Goal: Check status: Check status

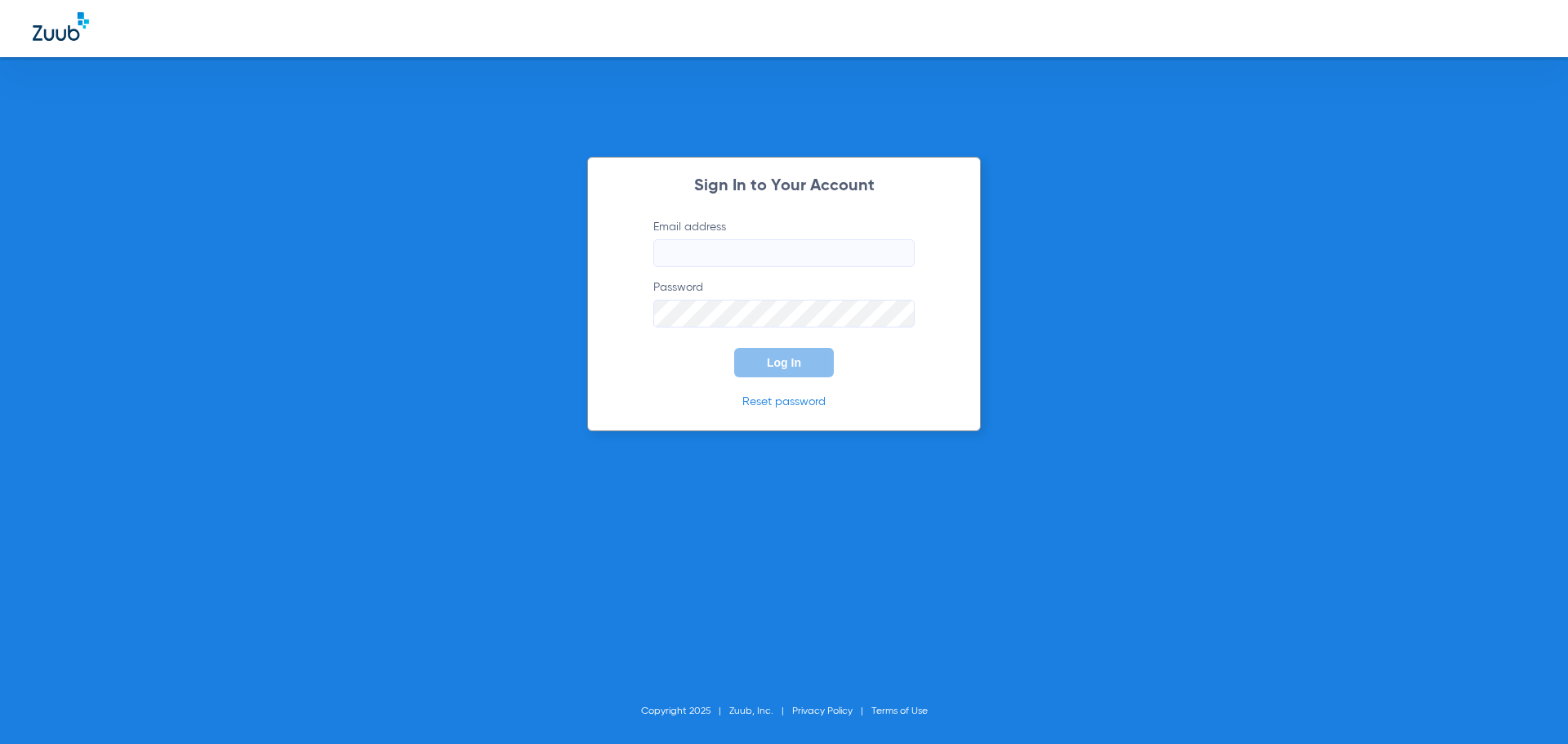
type input "[EMAIL_ADDRESS][DOMAIN_NAME]"
click at [778, 364] on span "Log In" at bounding box center [784, 362] width 35 height 13
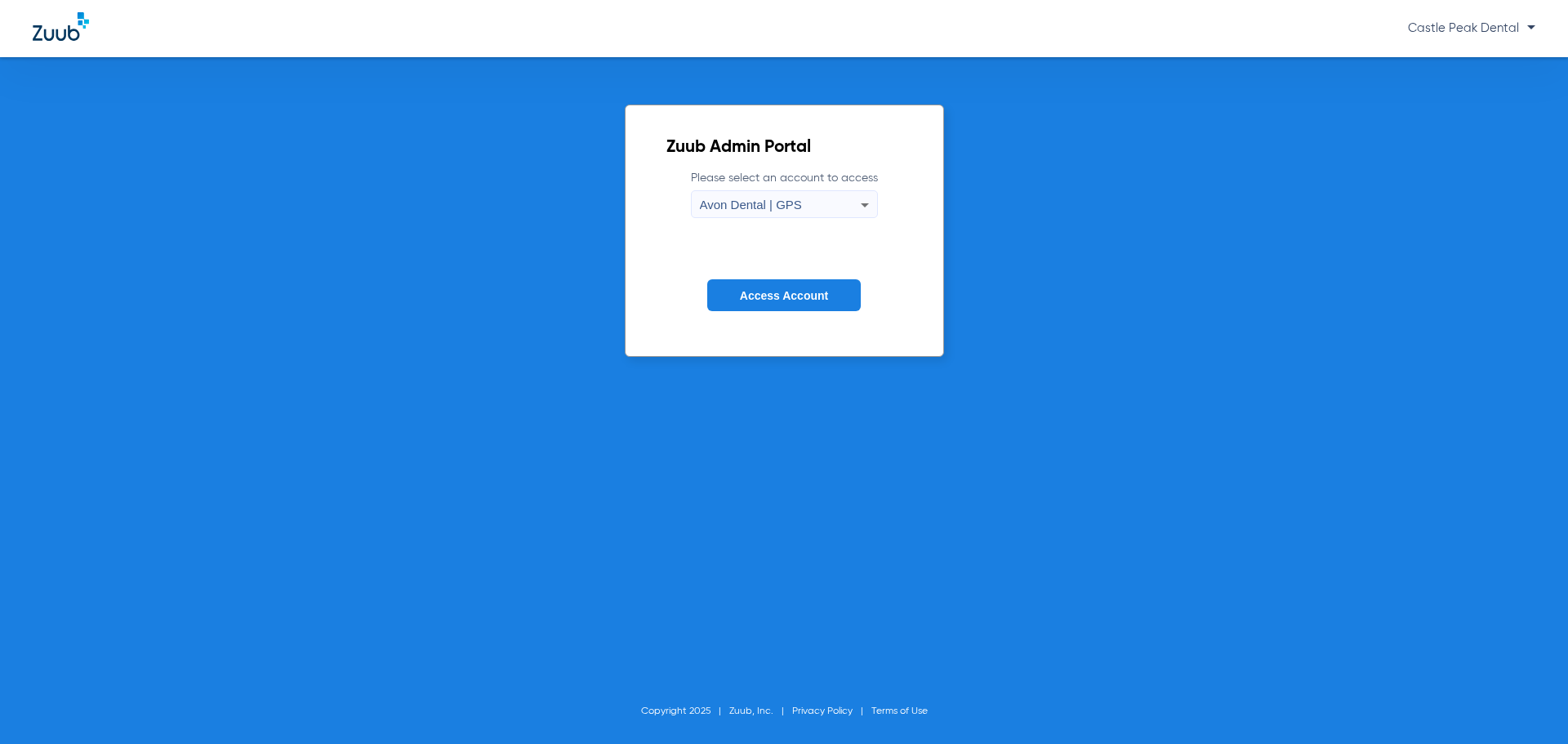
click at [829, 208] on div "Avon Dental | GPS" at bounding box center [780, 205] width 161 height 28
click at [758, 258] on span "Castle Peak Dental | GPS" at bounding box center [770, 260] width 132 height 12
click at [769, 289] on span "Access Account" at bounding box center [784, 296] width 88 height 13
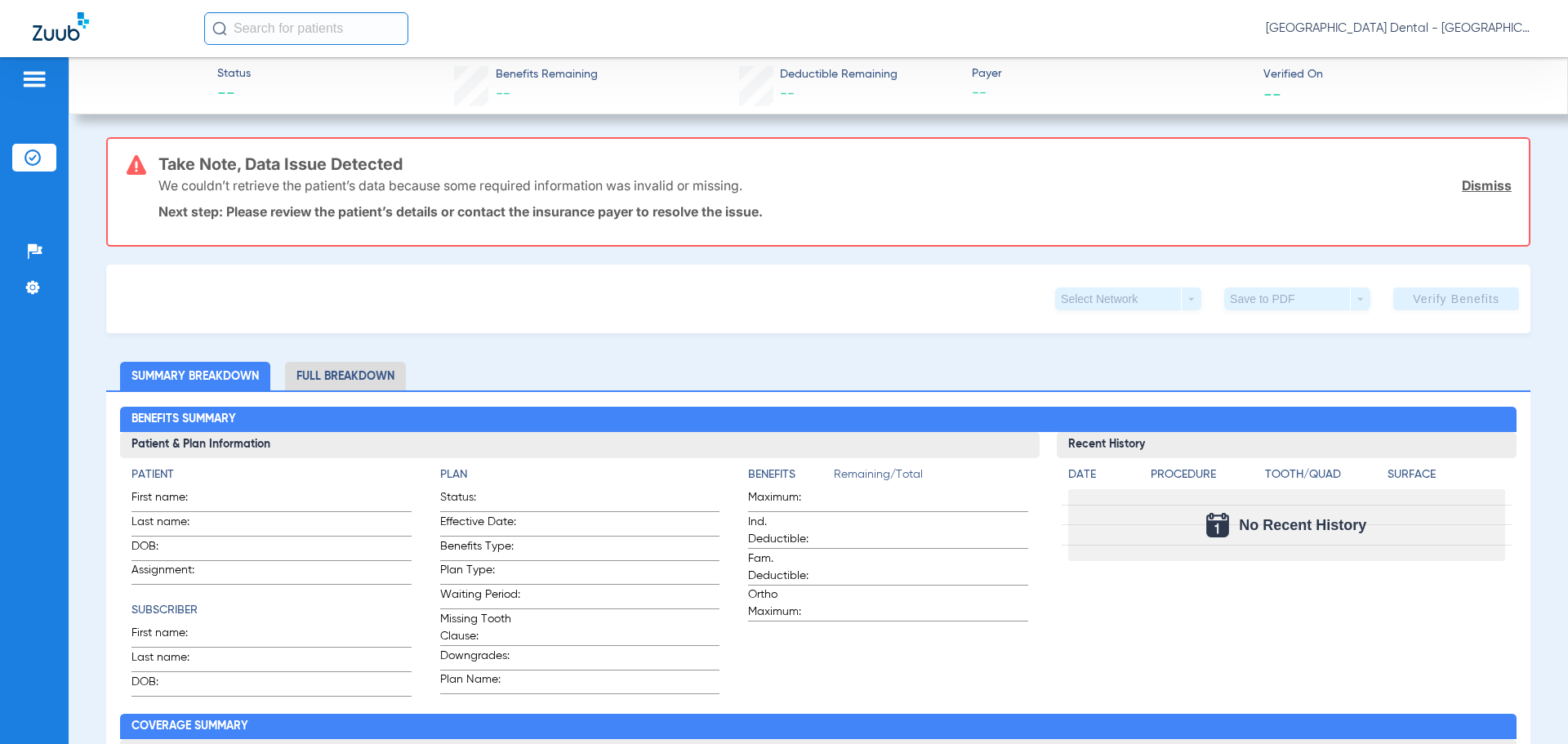
click at [1462, 186] on link "Dismiss" at bounding box center [1487, 185] width 50 height 16
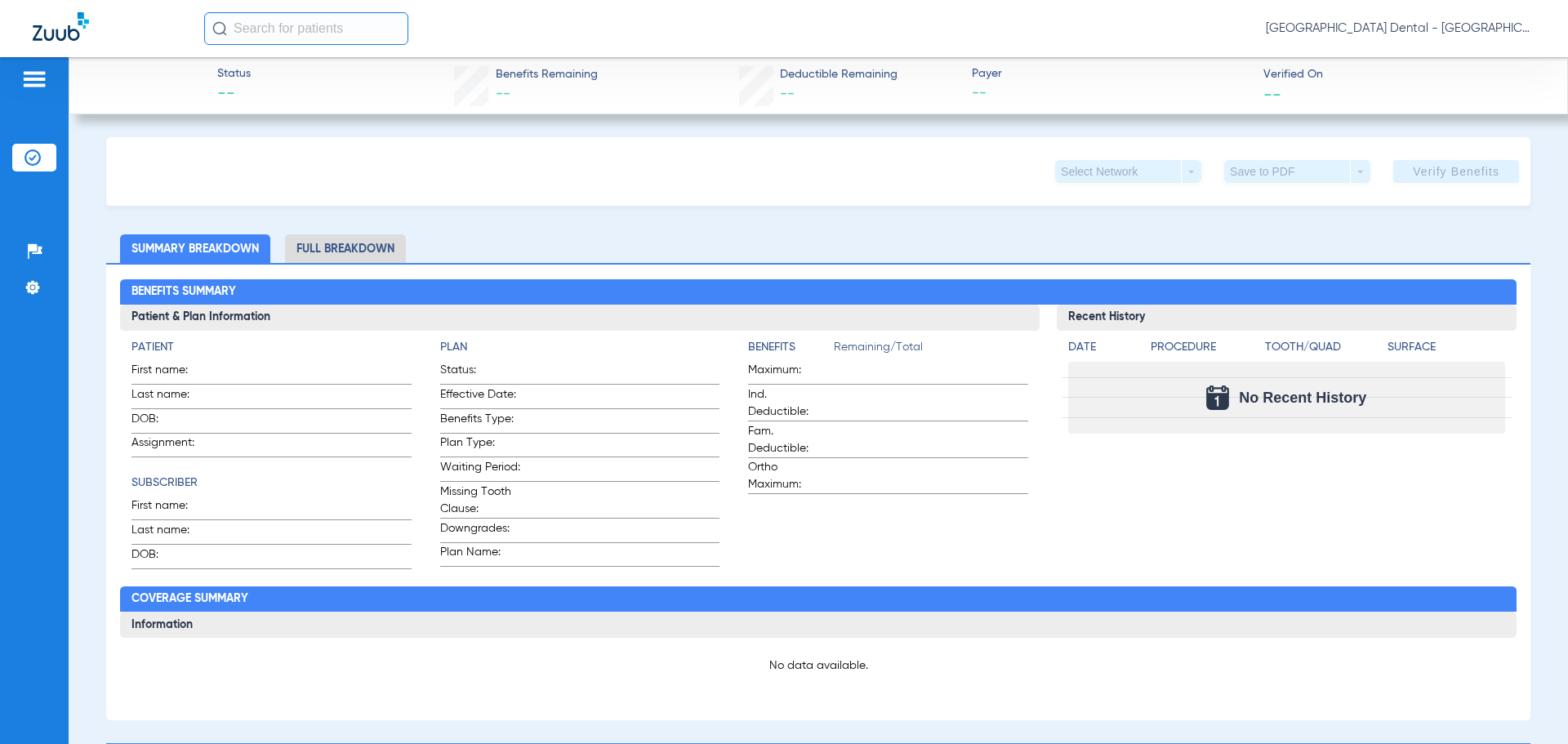
click at [330, 245] on li "Full Breakdown" at bounding box center [346, 249] width 121 height 29
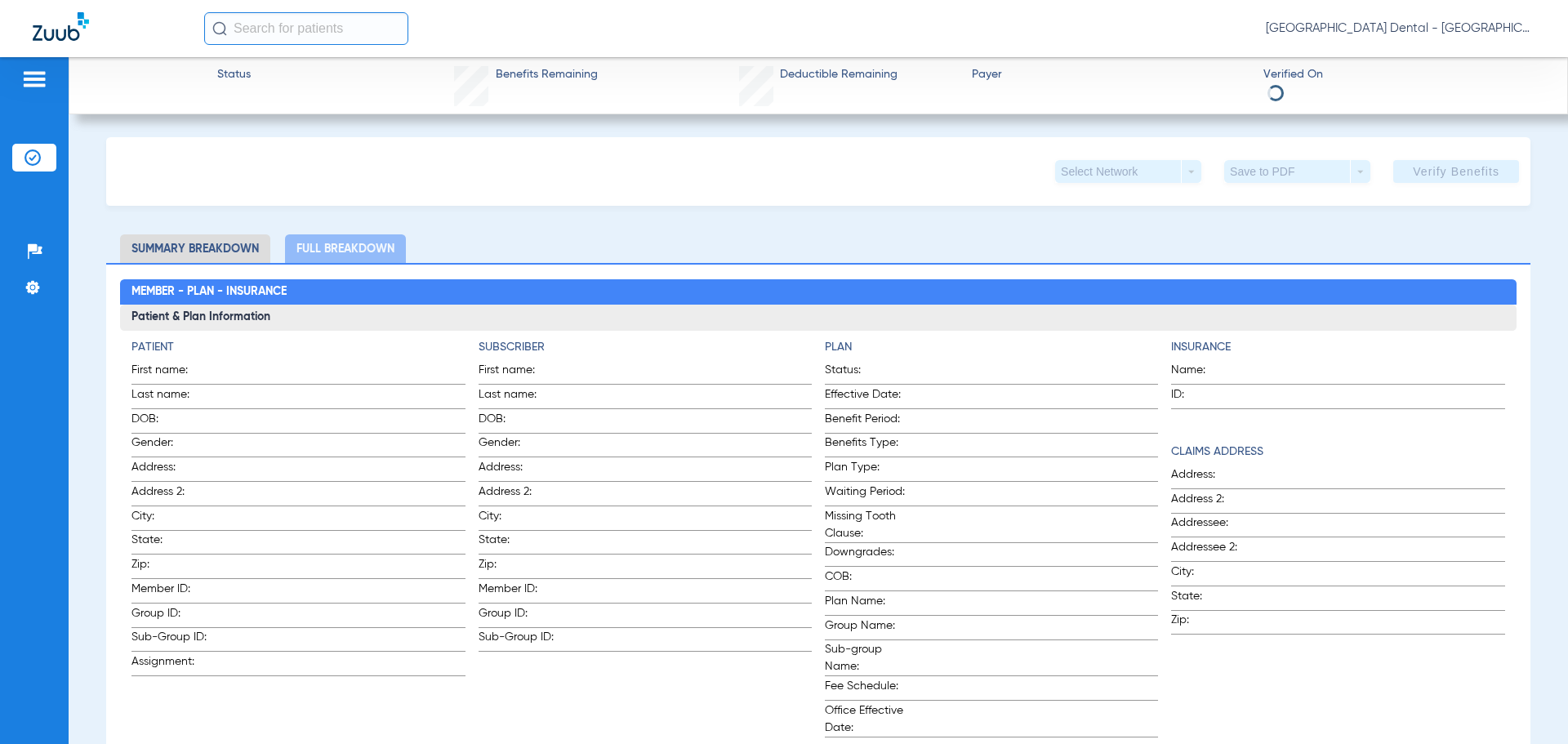
click at [202, 250] on li "Summary Breakdown" at bounding box center [195, 249] width 150 height 29
